Goal: Task Accomplishment & Management: Complete application form

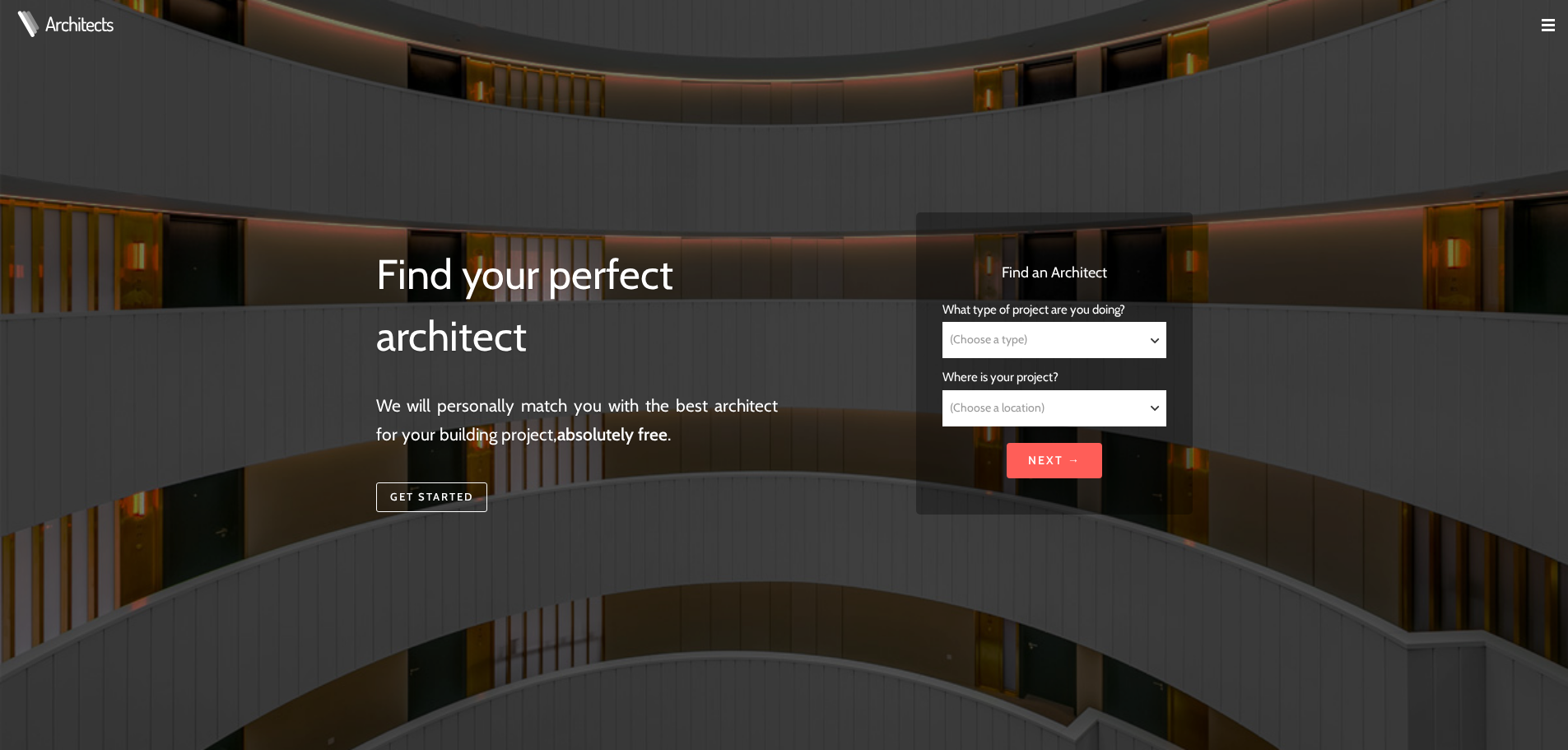
click at [1035, 331] on select "(Choose a type) Residential Commercial Mixed use Conservation & Heritage Public…" at bounding box center [1054, 339] width 221 height 35
select select "Residential"
click at [943, 323] on select "(Choose a type) Residential Commercial Mixed use Conservation & Heritage Public…" at bounding box center [1054, 339] width 221 height 35
select select "Residential"
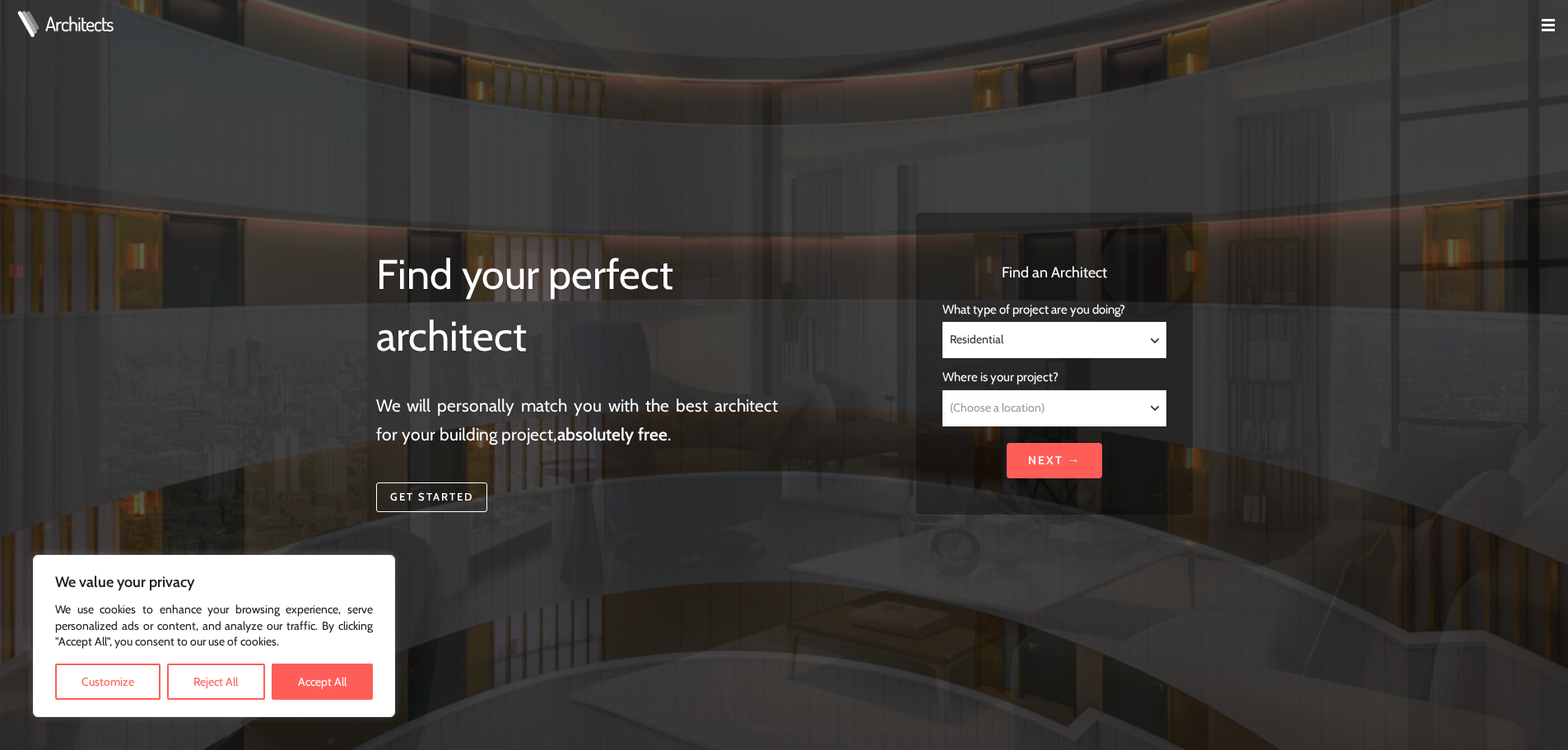
drag, startPoint x: 1032, startPoint y: 424, endPoint x: 1030, endPoint y: 415, distance: 9.2
click at [1032, 424] on select "(Choose a location) [GEOGRAPHIC_DATA] [GEOGRAPHIC_DATA] [GEOGRAPHIC_DATA] [GEOG…" at bounding box center [1054, 408] width 221 height 35
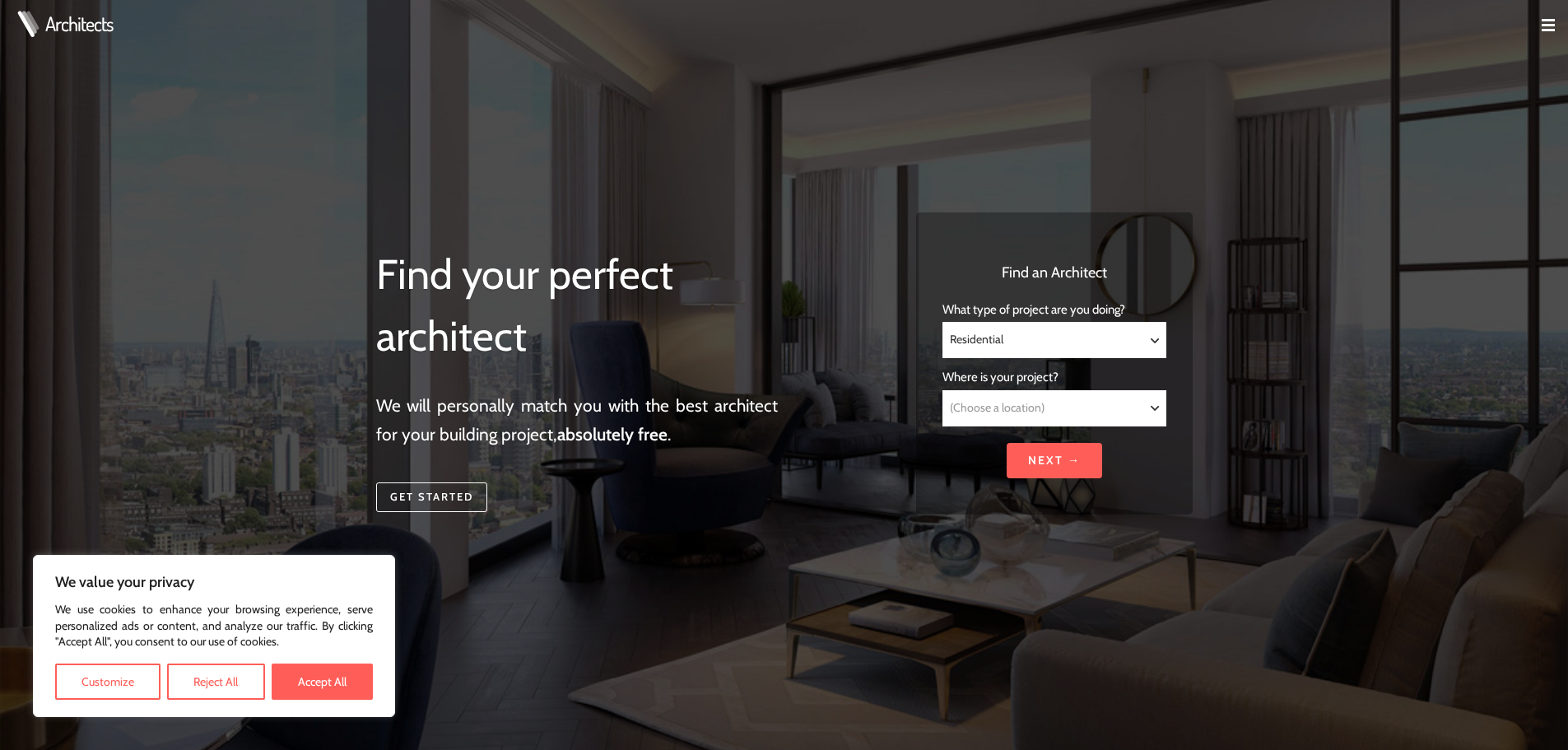
select select "[GEOGRAPHIC_DATA]"
click at [943, 391] on select "(Choose a location) [GEOGRAPHIC_DATA] [GEOGRAPHIC_DATA] [GEOGRAPHIC_DATA] [GEOG…" at bounding box center [1054, 408] width 221 height 35
select select "[GEOGRAPHIC_DATA]"
click at [1044, 468] on input "Next →" at bounding box center [1054, 461] width 96 height 36
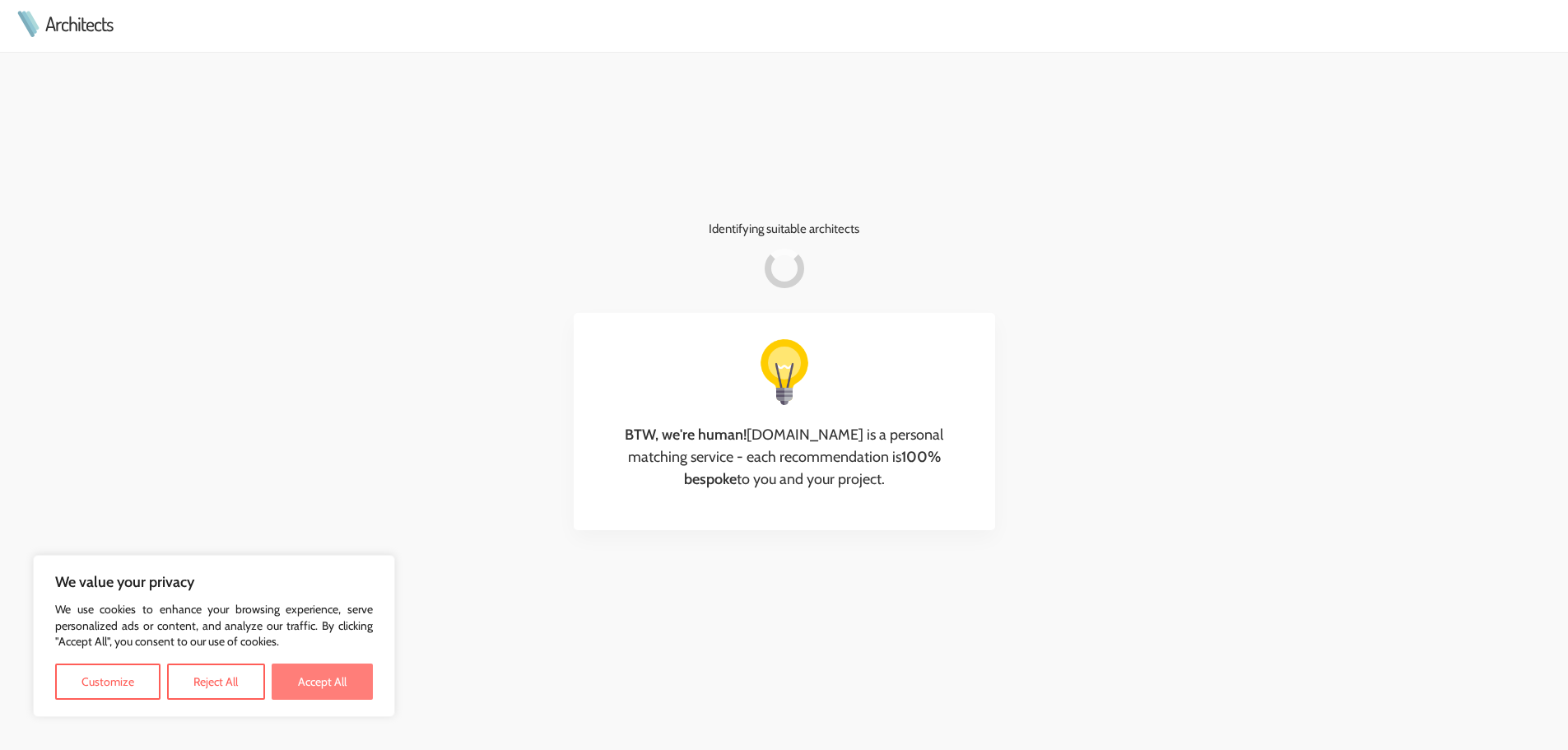
click at [296, 680] on button "Accept All" at bounding box center [322, 681] width 102 height 37
checkbox input "true"
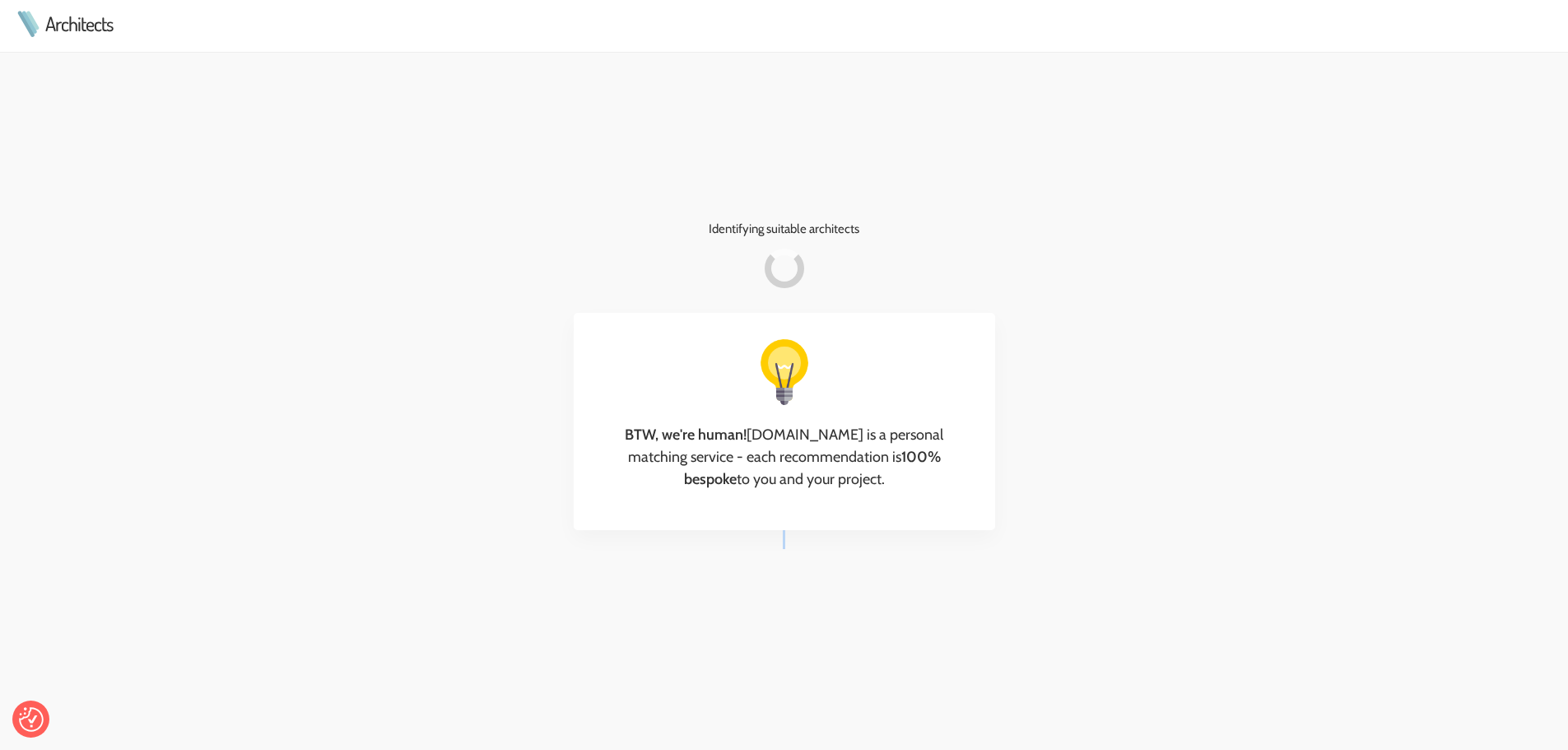
click at [297, 680] on td "Identifying suitable architects BTW, we're human! Architects.net is a personal …" at bounding box center [784, 375] width 1568 height 750
click at [764, 568] on div at bounding box center [784, 560] width 421 height 59
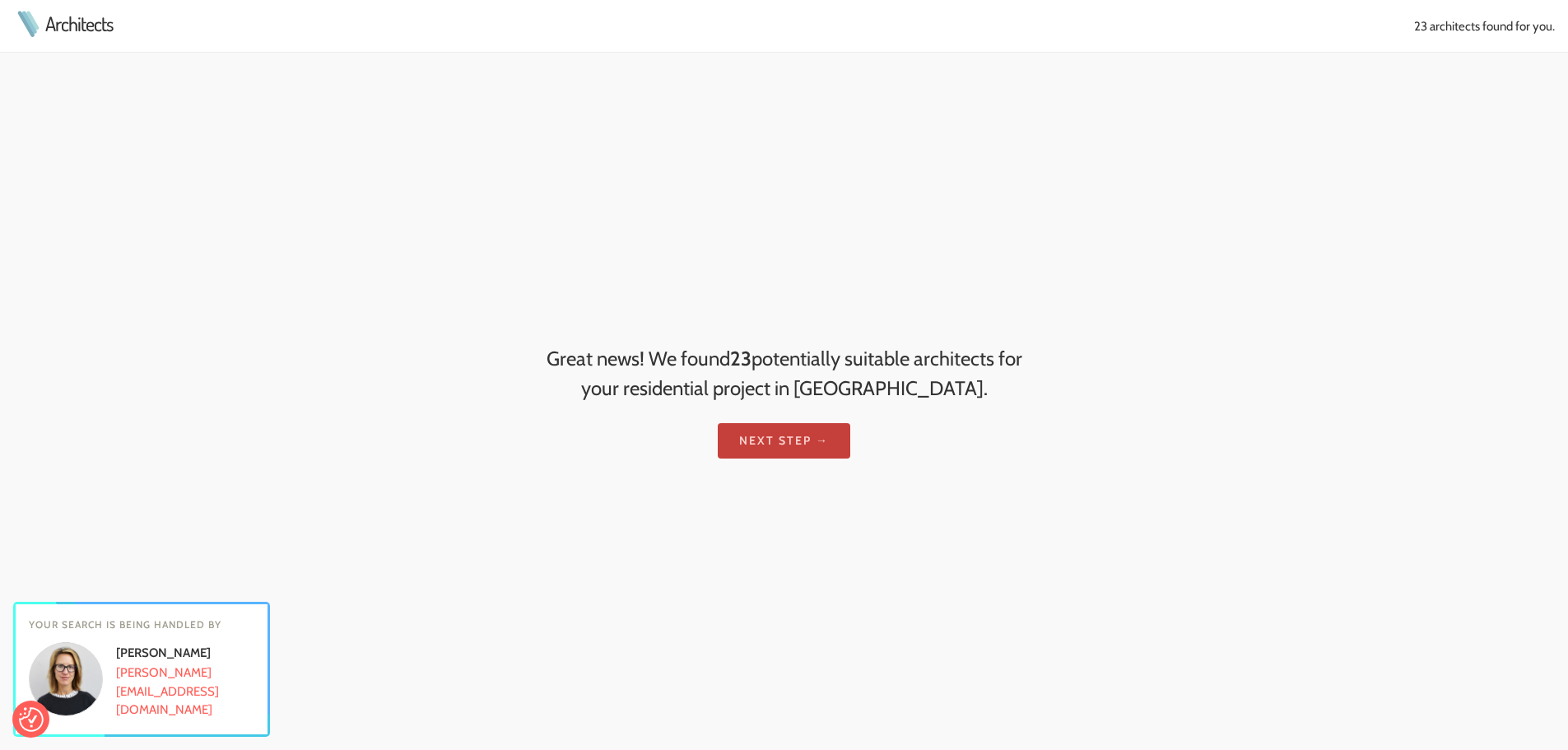
click at [784, 440] on link "Next step →" at bounding box center [784, 441] width 132 height 36
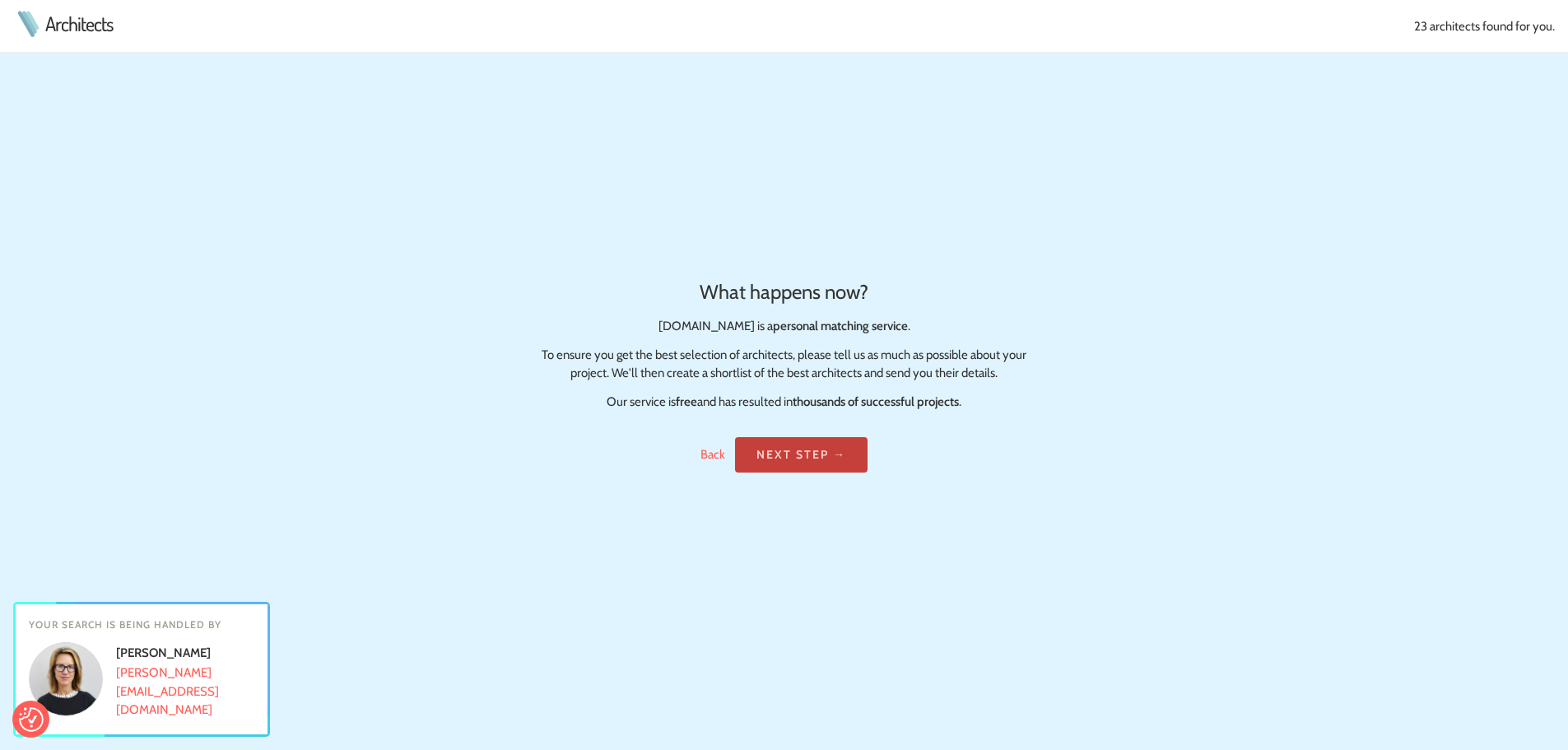
click at [781, 443] on link "Next step →" at bounding box center [801, 455] width 132 height 36
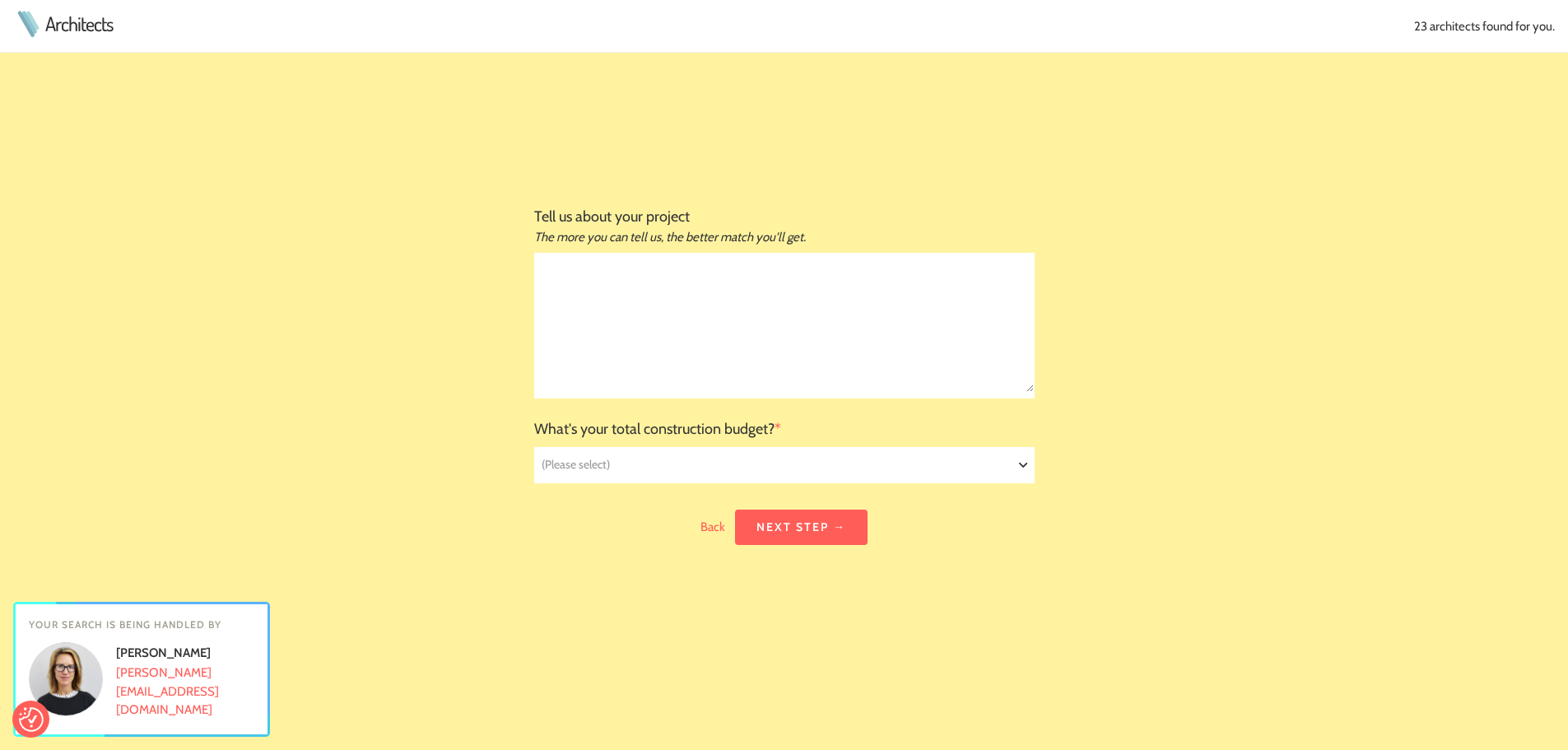
click at [771, 453] on select "(Please select) £20 million+ £10 million - £20 million £5 million - £10 million…" at bounding box center [784, 465] width 498 height 35
click at [650, 462] on select "(Please select) £20 million+ £10 million - £20 million £5 million - £10 million…" at bounding box center [784, 465] width 498 height 35
